Goal: Entertainment & Leisure: Consume media (video, audio)

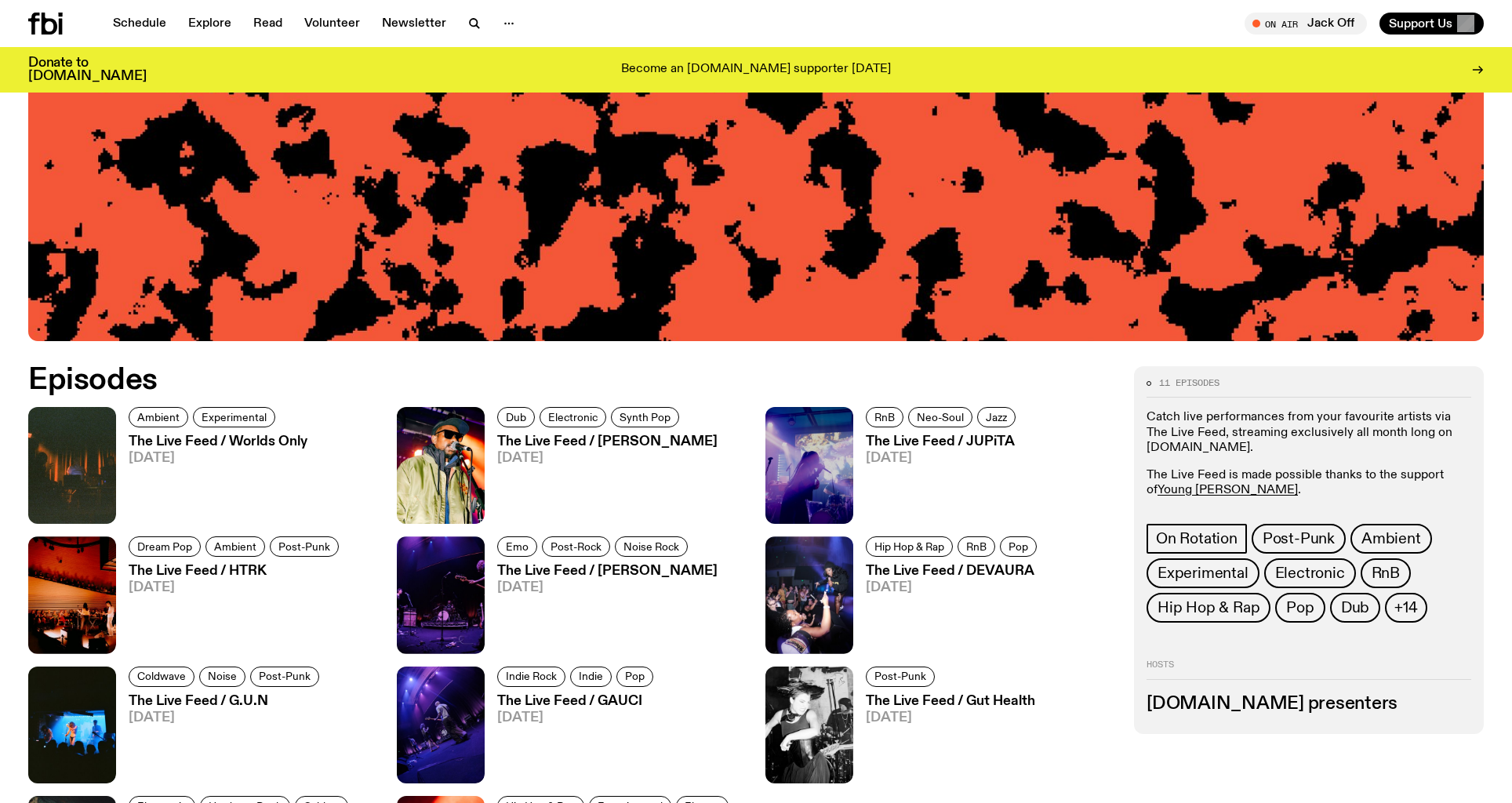
scroll to position [701, 0]
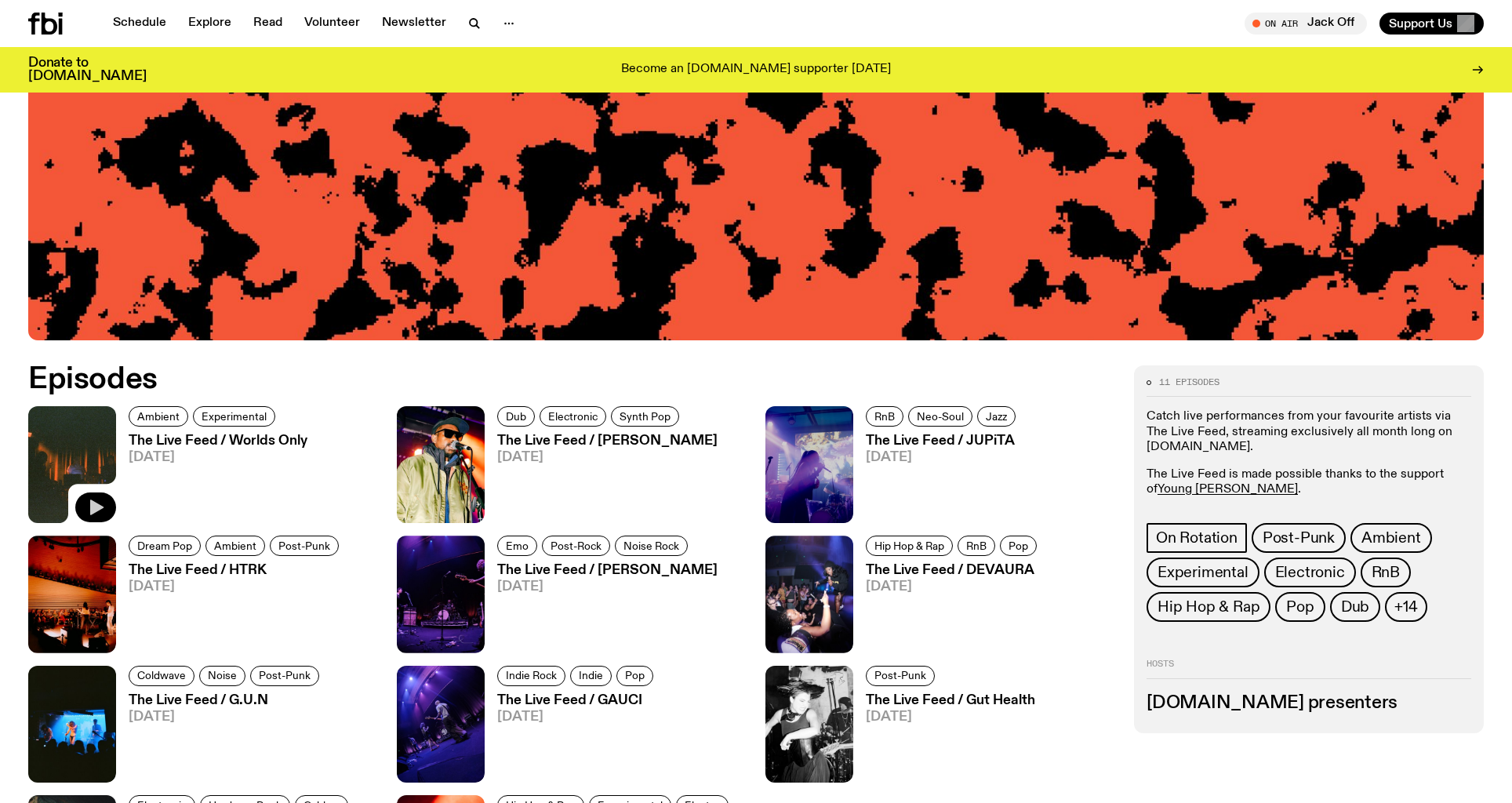
click at [96, 502] on icon "button" at bounding box center [96, 508] width 19 height 19
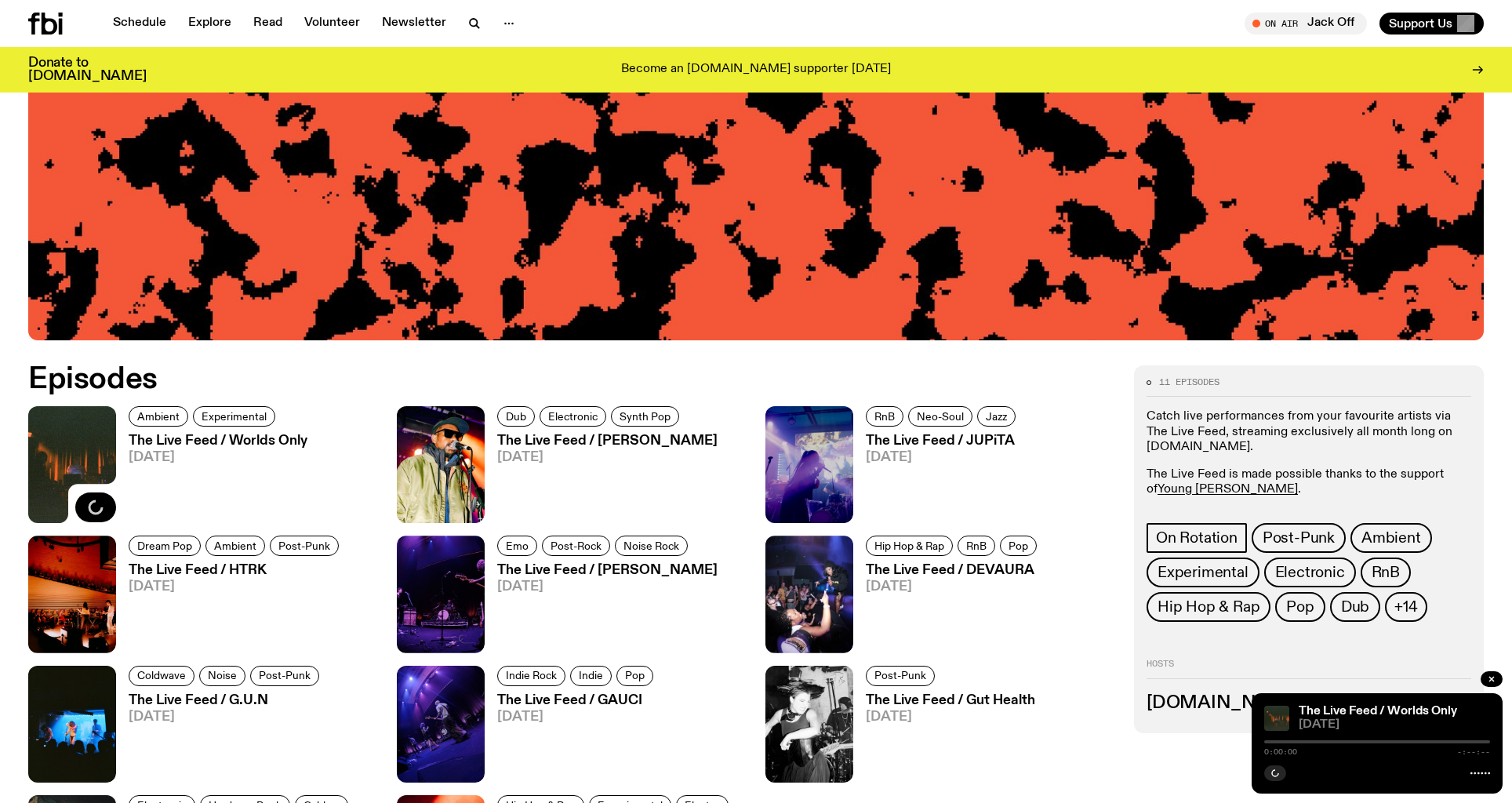
scroll to position [701, 0]
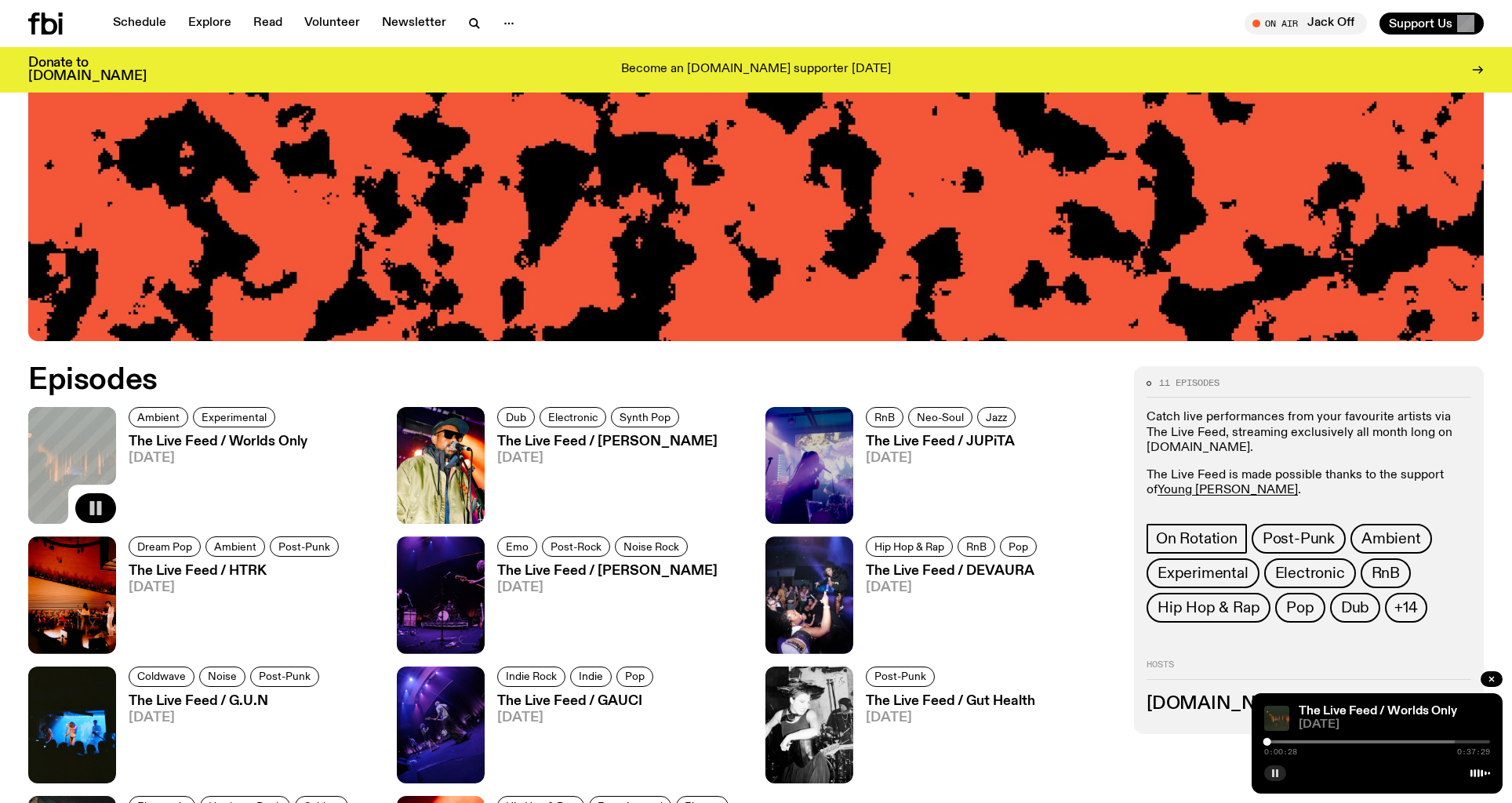
click at [1274, 768] on button "button" at bounding box center [1275, 773] width 22 height 16
drag, startPoint x: 1266, startPoint y: 740, endPoint x: 1264, endPoint y: 764, distance: 24.1
click at [1256, 743] on div "The Live Feed / Worlds Only [DATE] 0:00:00 0:37:29" at bounding box center [1377, 743] width 251 height 100
click at [1274, 776] on icon "button" at bounding box center [1276, 773] width 7 height 7
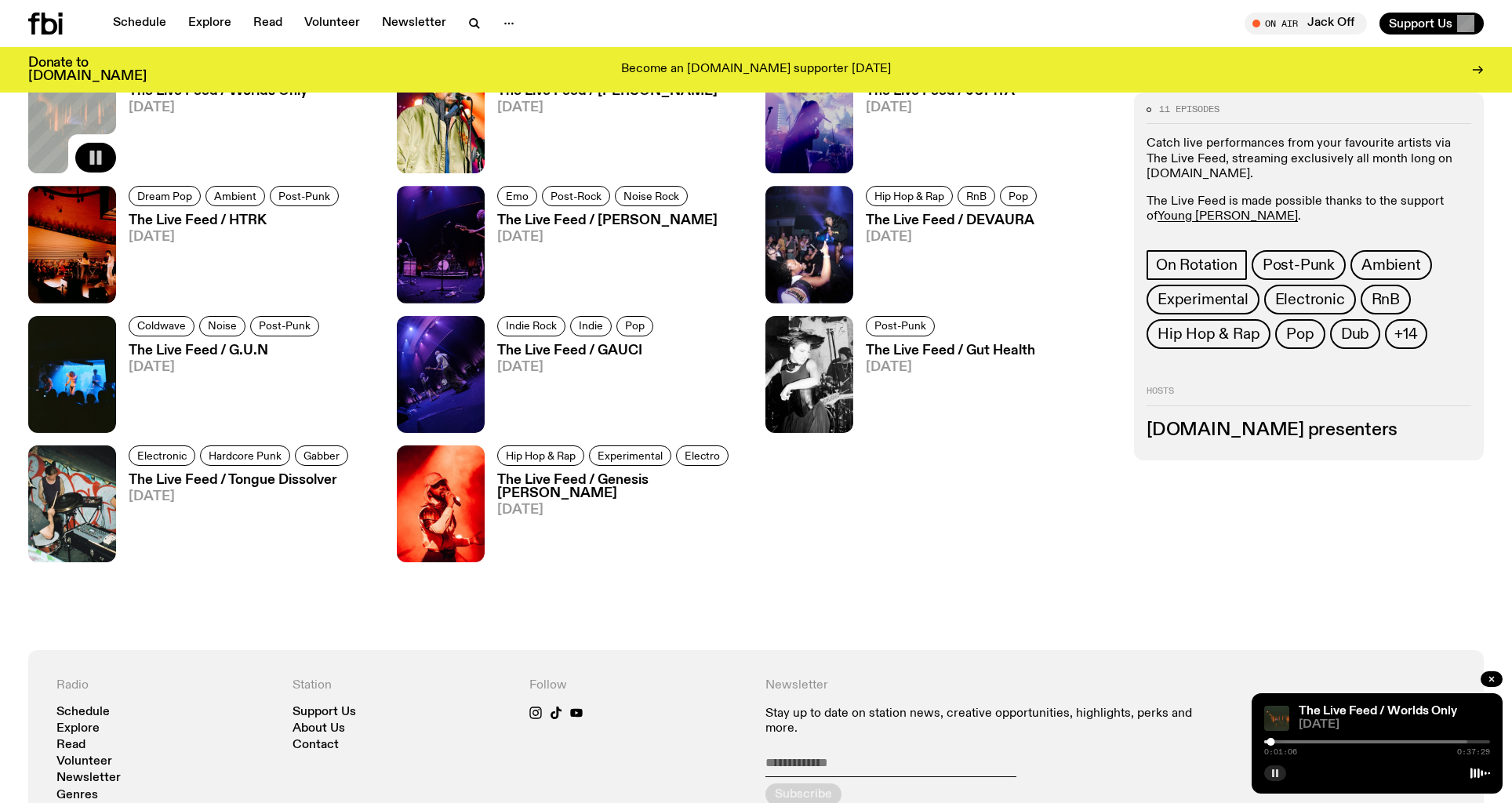
scroll to position [1051, 0]
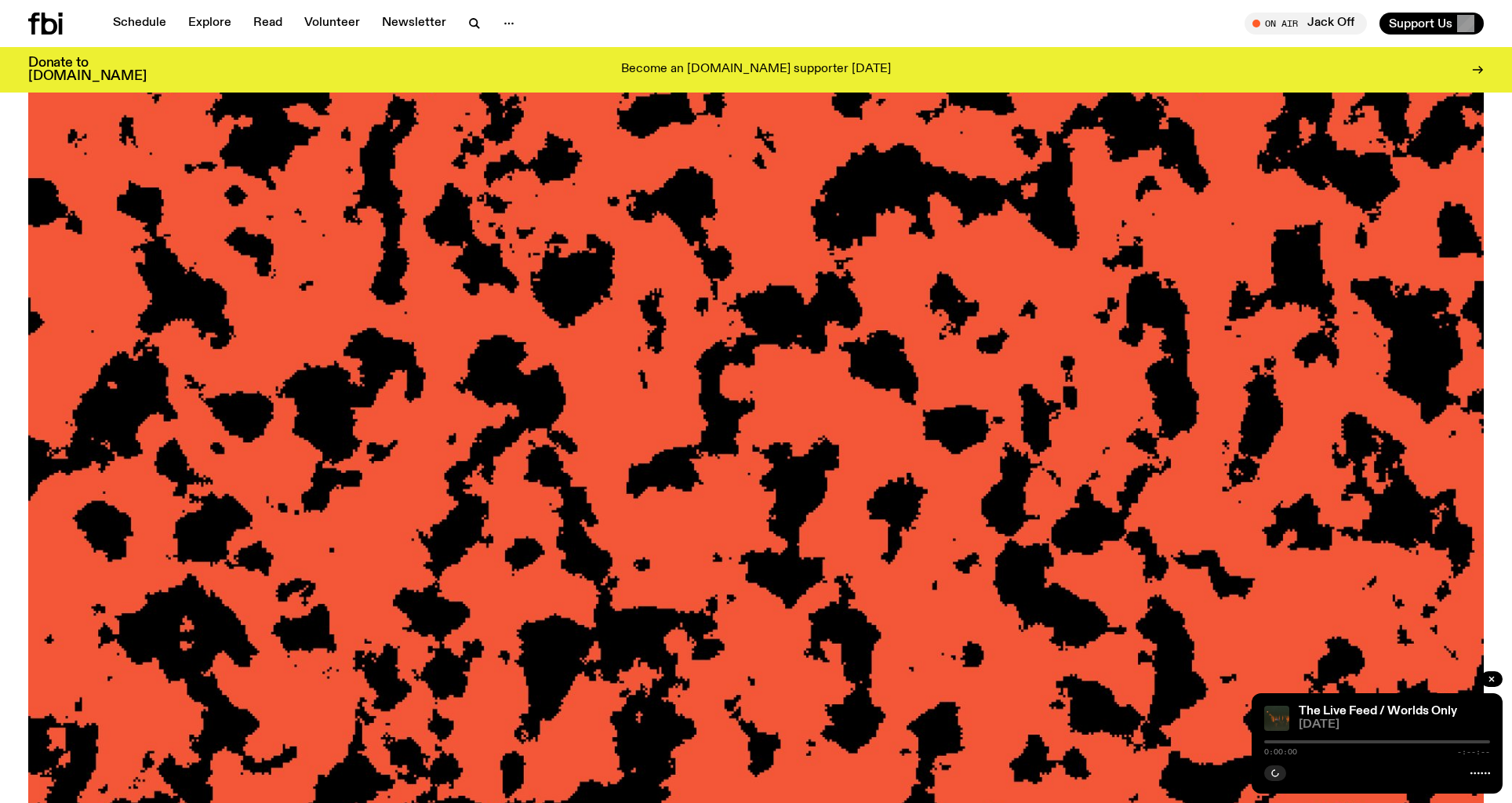
scroll to position [227, 0]
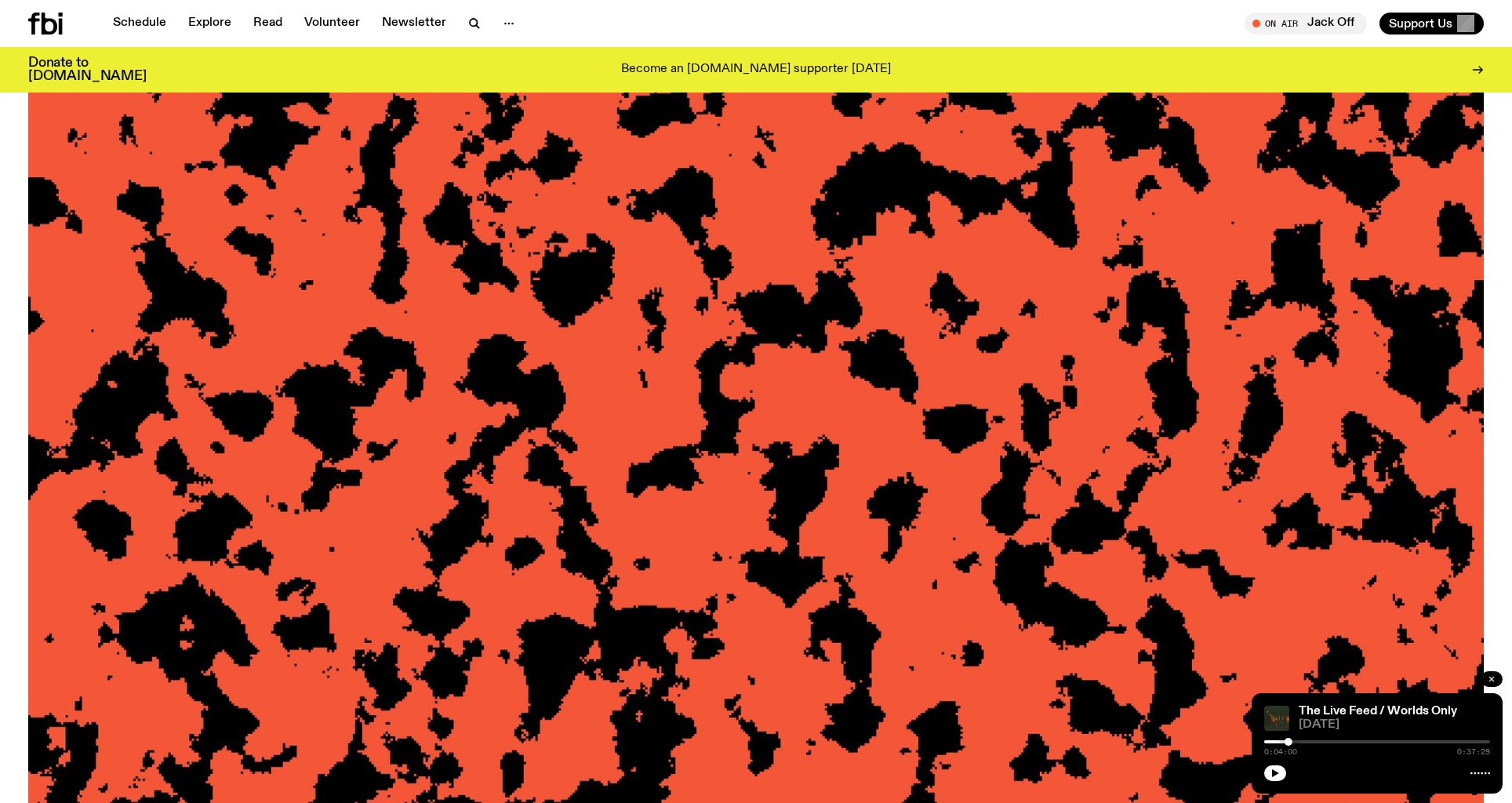
click at [1490, 676] on icon "button" at bounding box center [1491, 679] width 9 height 9
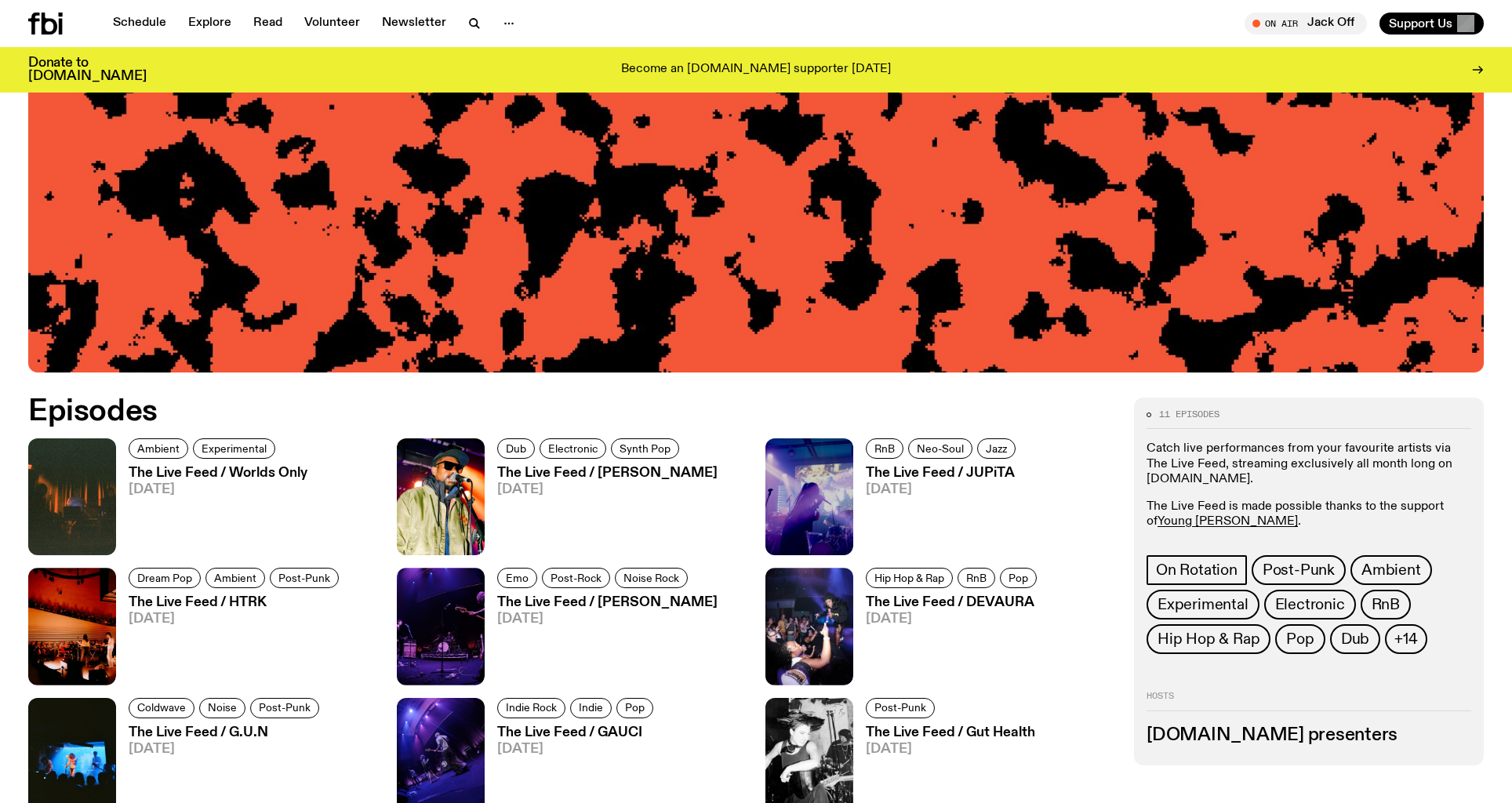
scroll to position [678, 0]
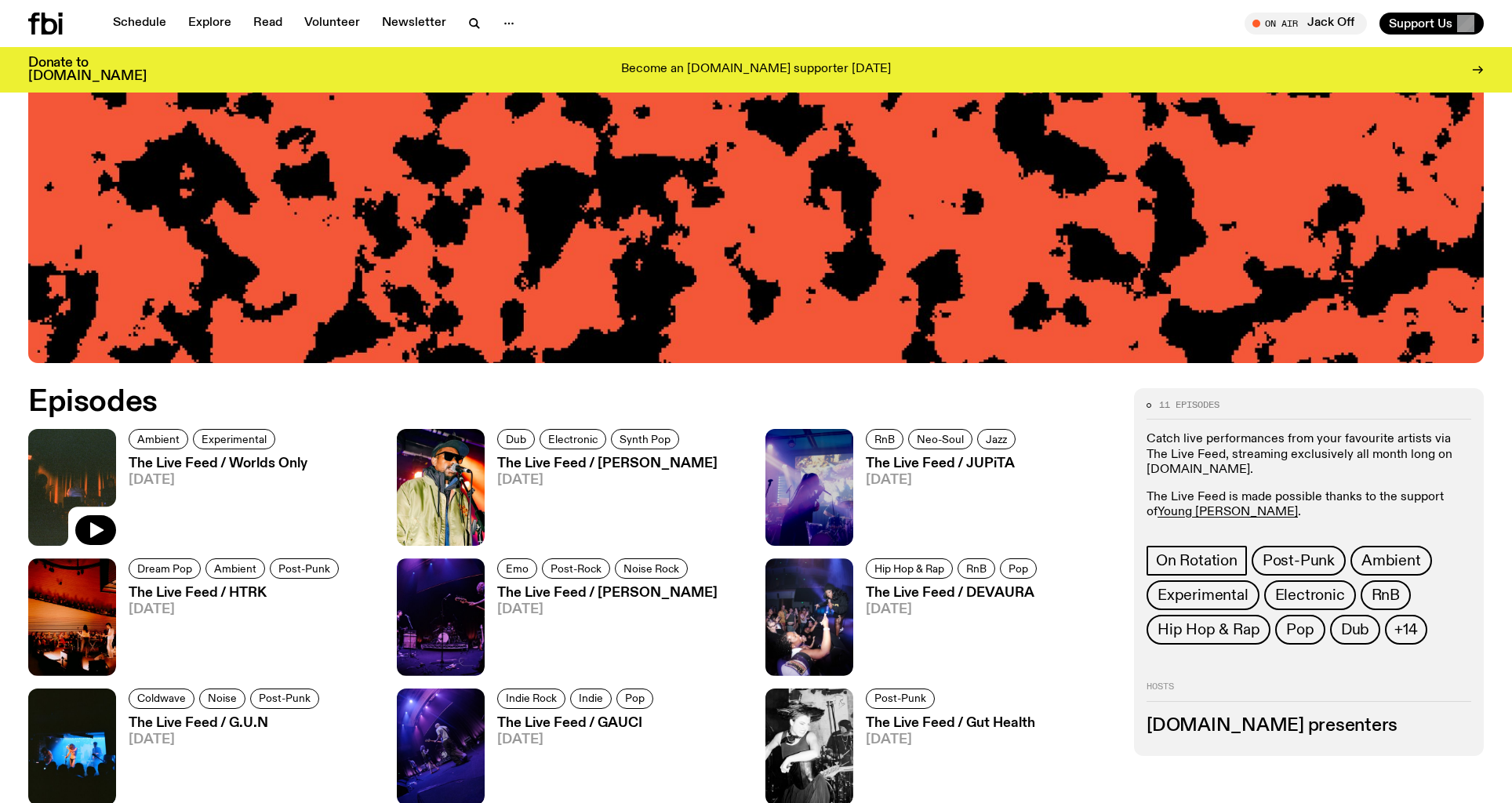
click at [79, 451] on img at bounding box center [72, 487] width 88 height 117
